Goal: Check status: Check status

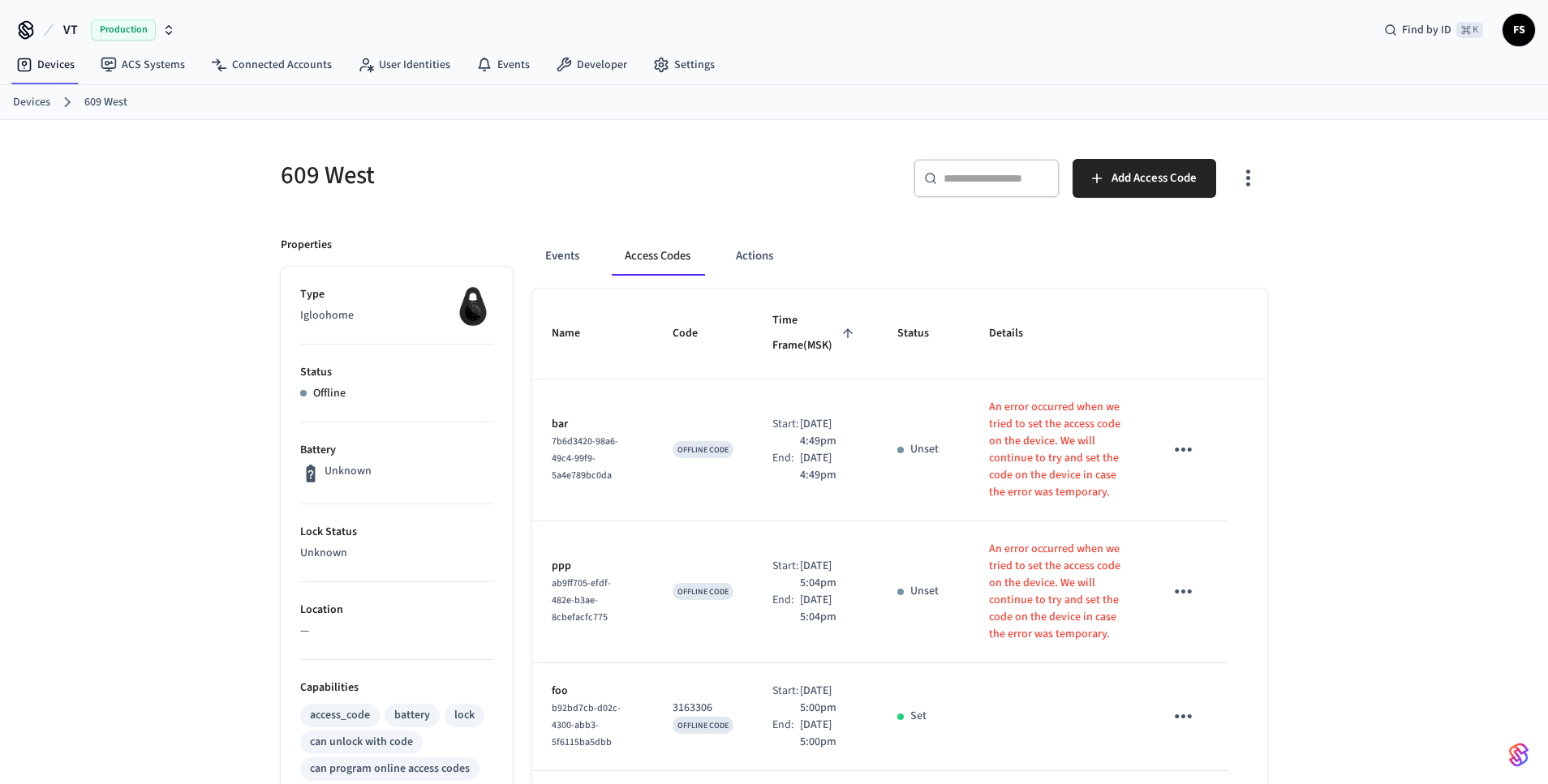
click at [613, 141] on div "609 West" at bounding box center [513, 175] width 503 height 71
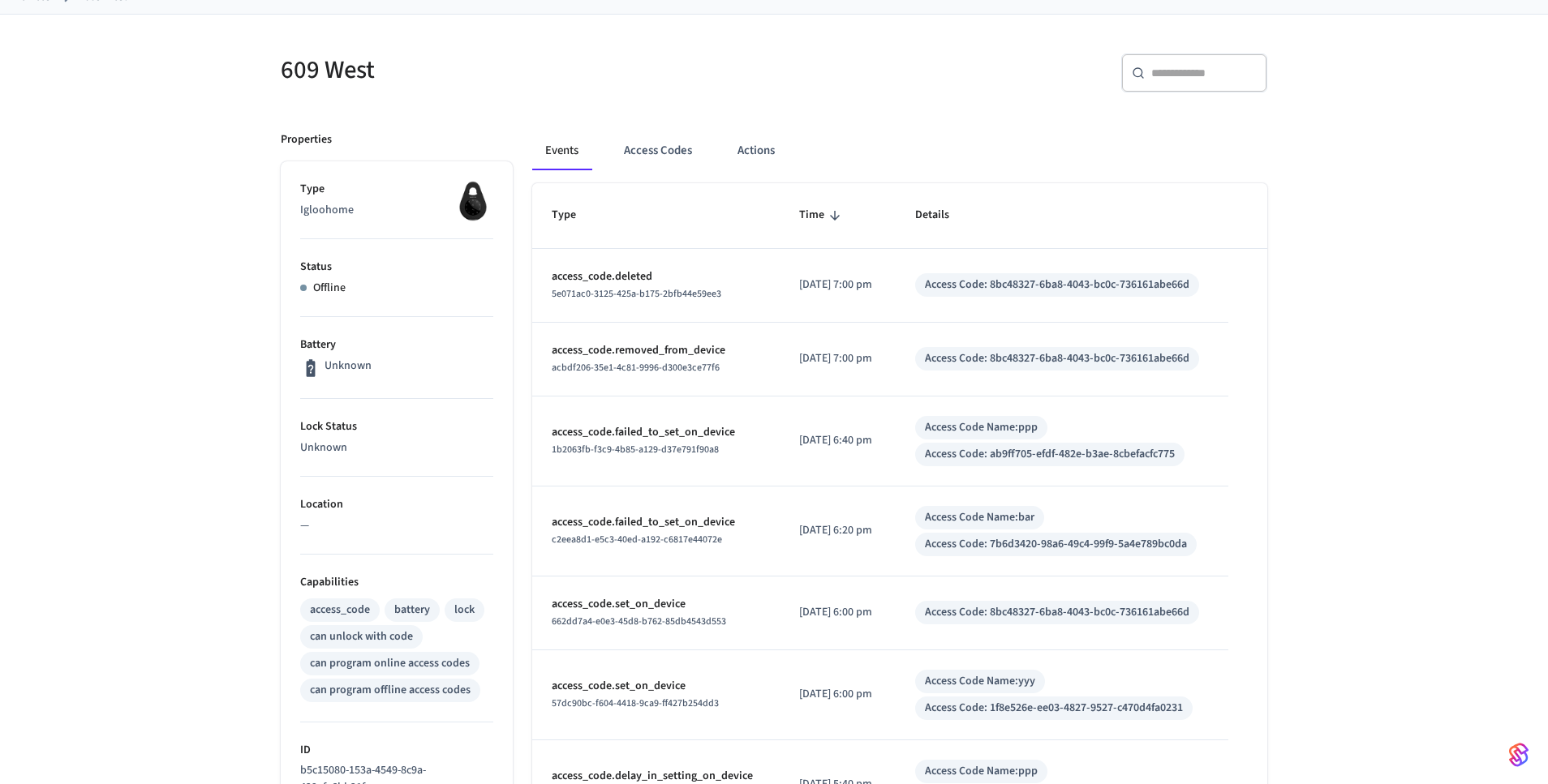
scroll to position [85, 0]
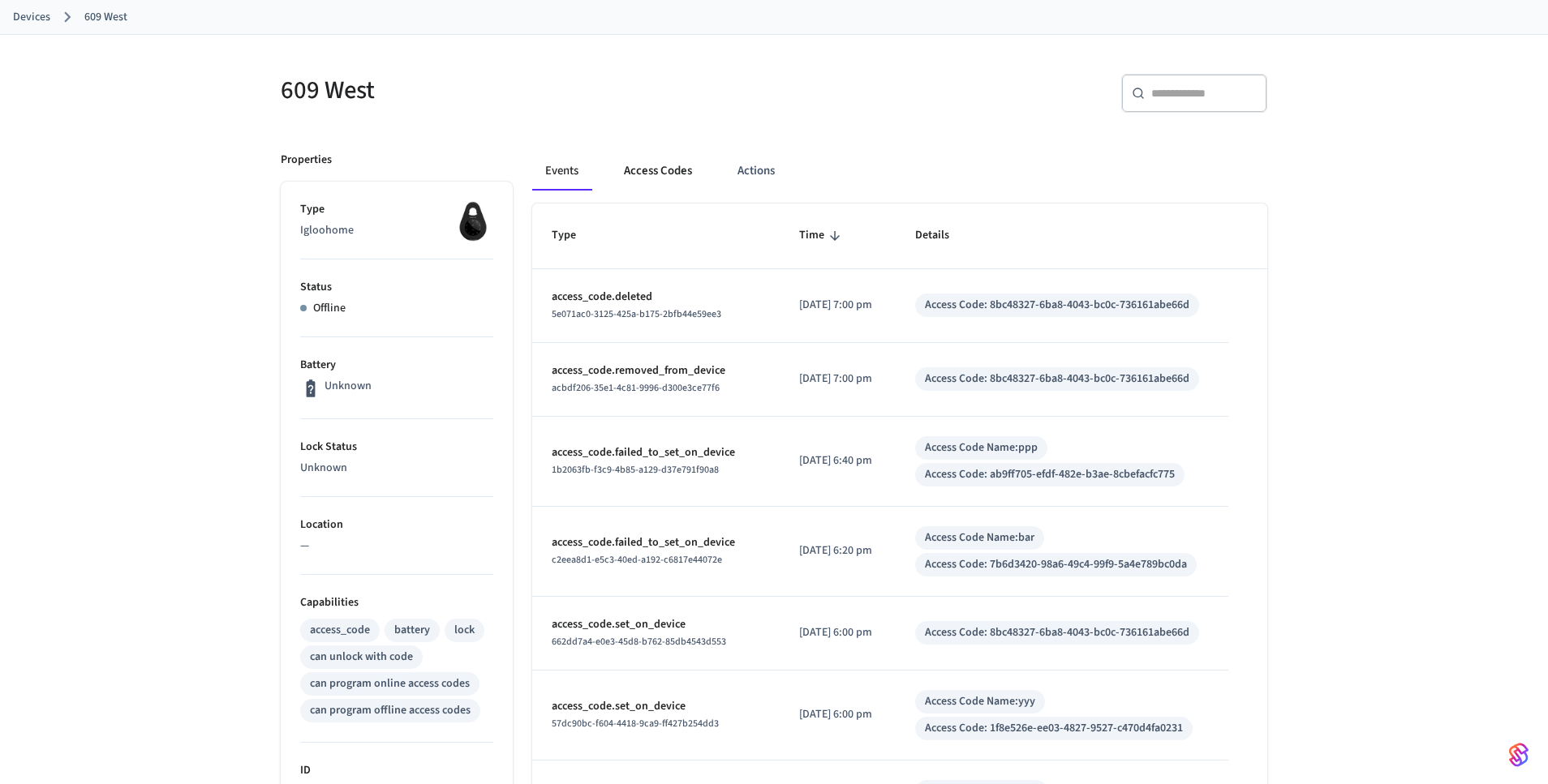
click at [636, 163] on button "Access Codes" at bounding box center [657, 171] width 94 height 39
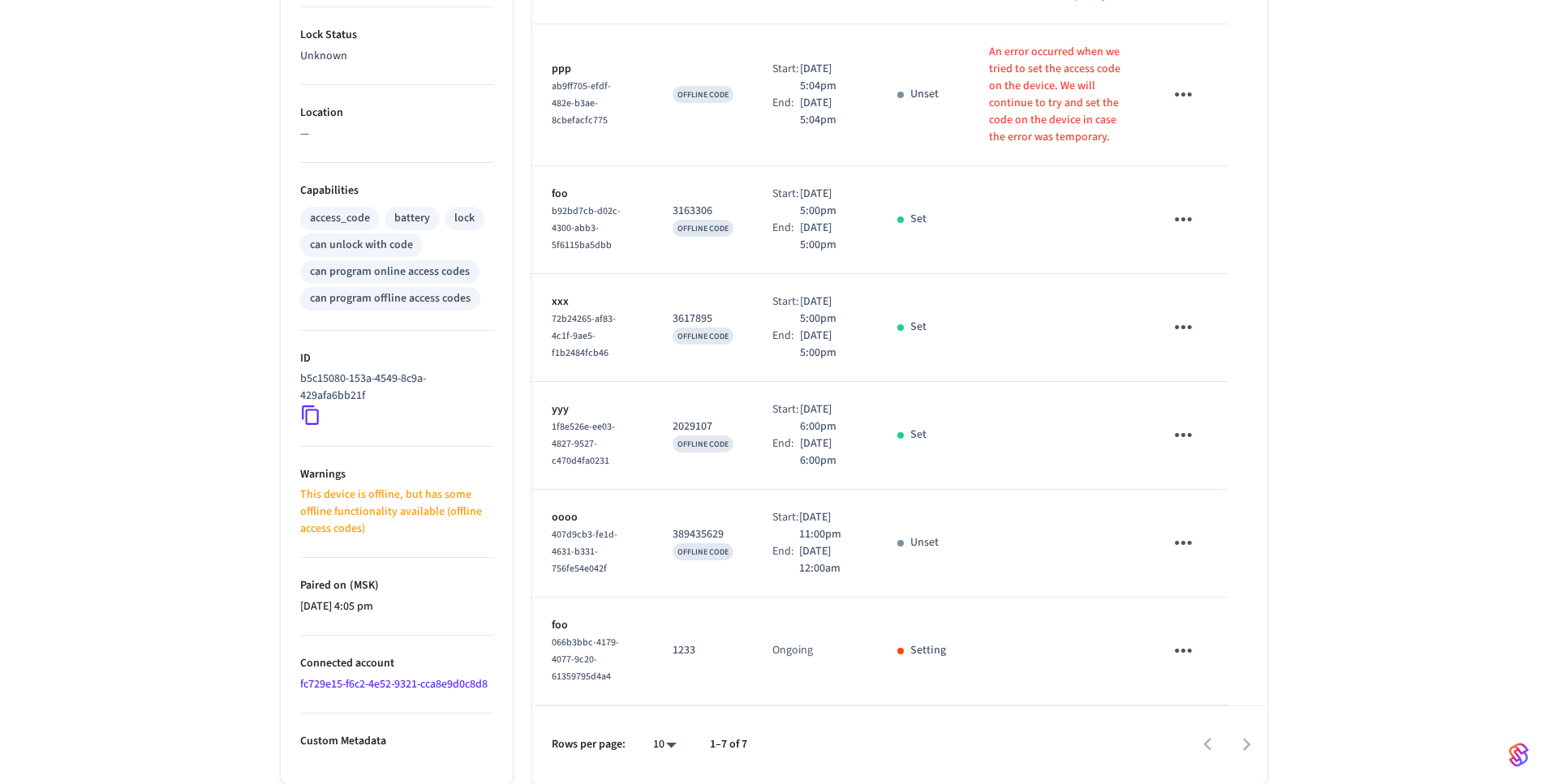
scroll to position [514, 0]
